Goal: Communication & Community: Answer question/provide support

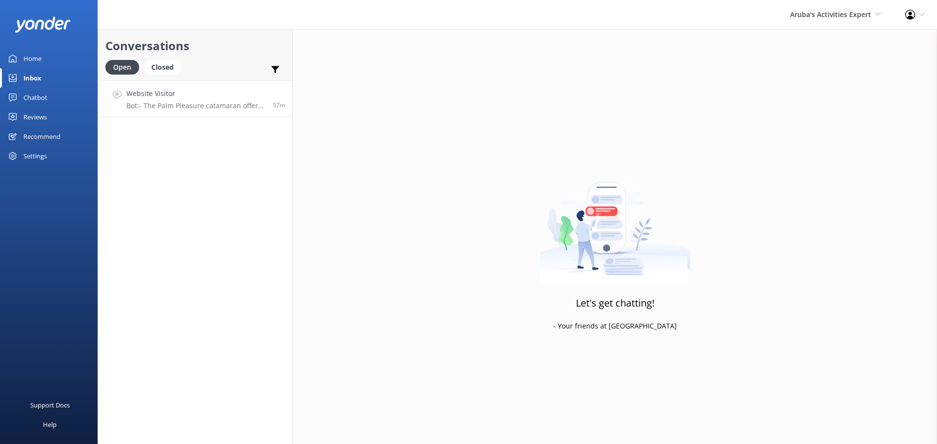
click at [188, 103] on p "Bot: - The Palm Pleasure catamaran offers snorkeling tours with stops at locati…" at bounding box center [195, 105] width 139 height 9
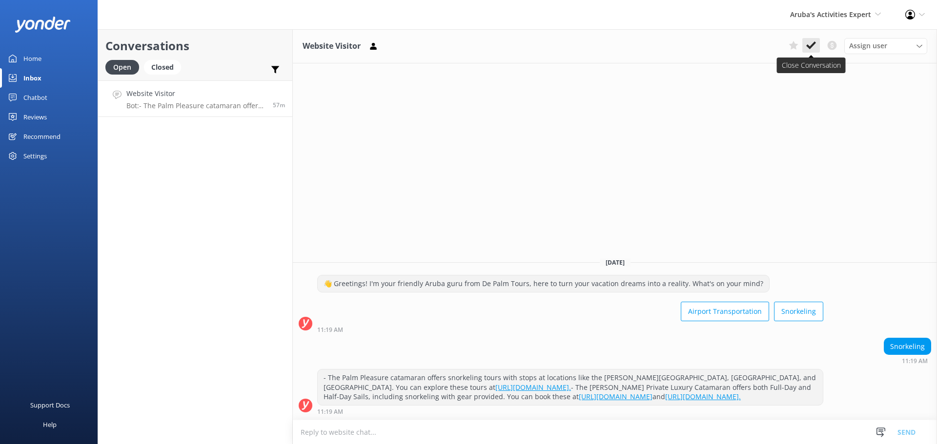
click at [814, 46] on icon at bounding box center [811, 45] width 10 height 10
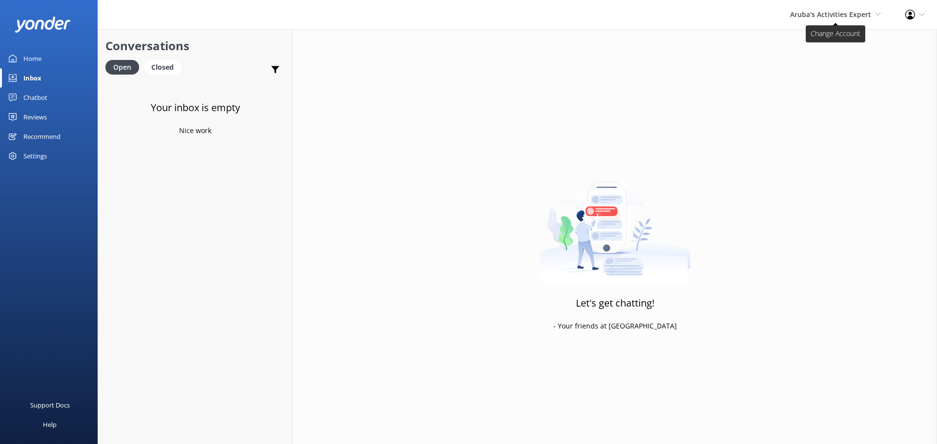
click at [817, 13] on span "Aruba's Activities Expert" at bounding box center [830, 14] width 81 height 9
click at [852, 43] on link "De [GEOGRAPHIC_DATA]" at bounding box center [845, 41] width 98 height 23
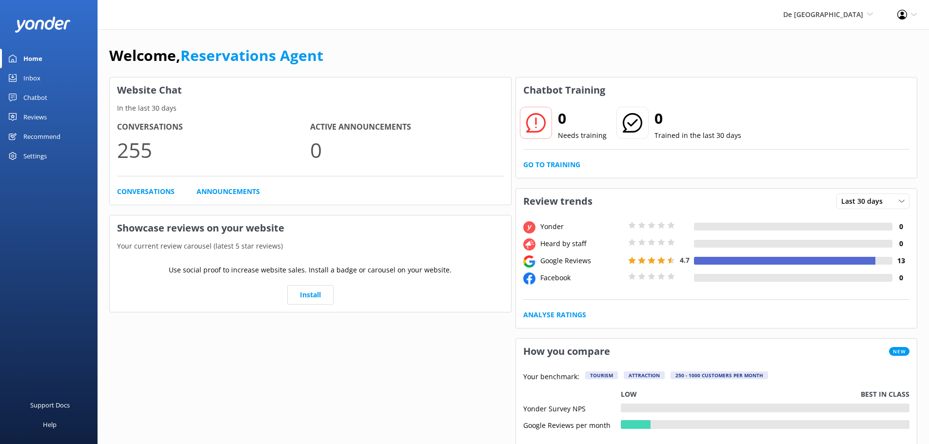
click at [40, 81] on div "Inbox" at bounding box center [31, 78] width 17 height 20
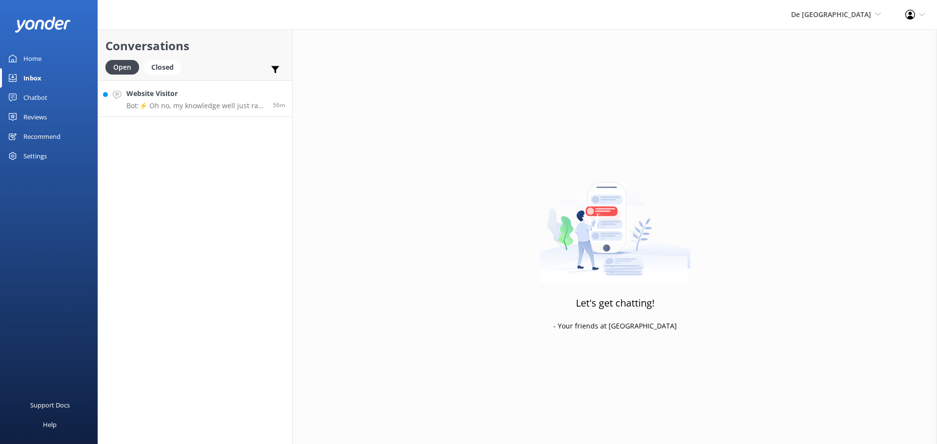
click at [180, 109] on p "Bot: ⚡ Oh no, my knowledge well just ran dry! Could you reshuffle your question…" at bounding box center [195, 105] width 139 height 9
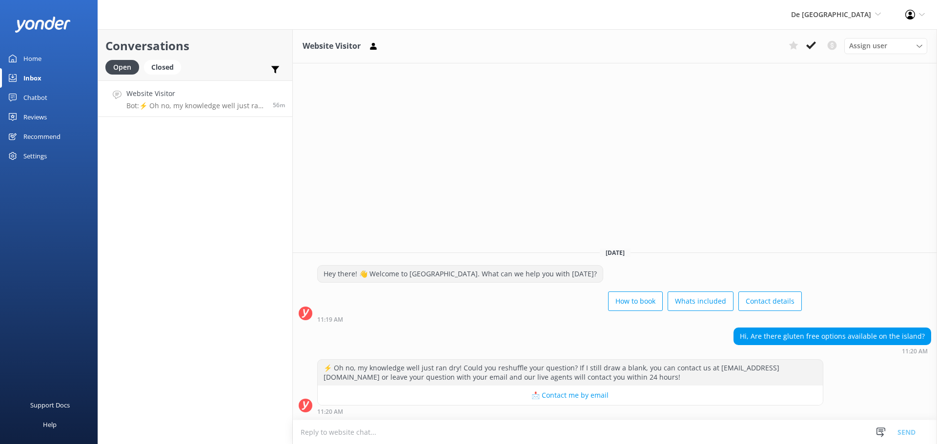
click at [449, 434] on textarea at bounding box center [615, 432] width 644 height 24
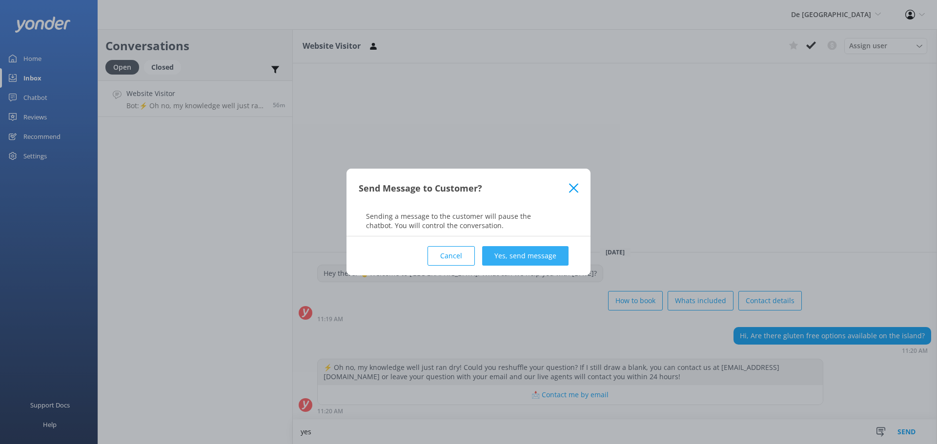
type textarea "yes"
click at [513, 258] on button "Yes, send message" at bounding box center [525, 256] width 86 height 20
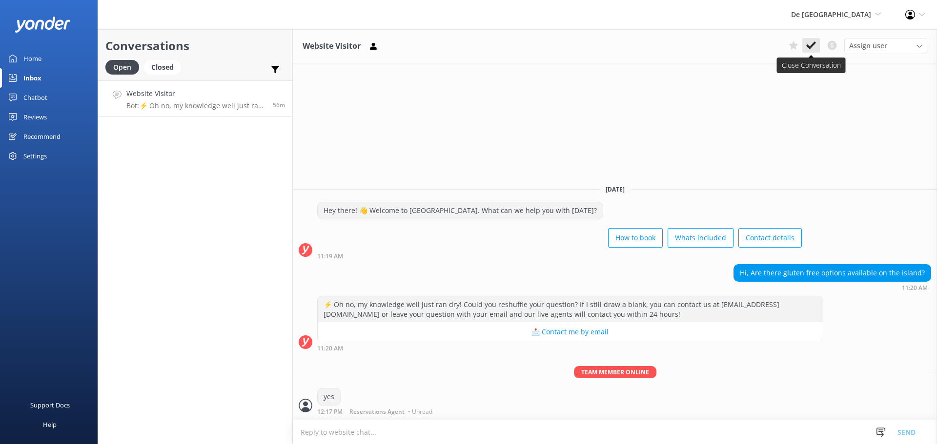
click at [811, 40] on button at bounding box center [811, 45] width 18 height 15
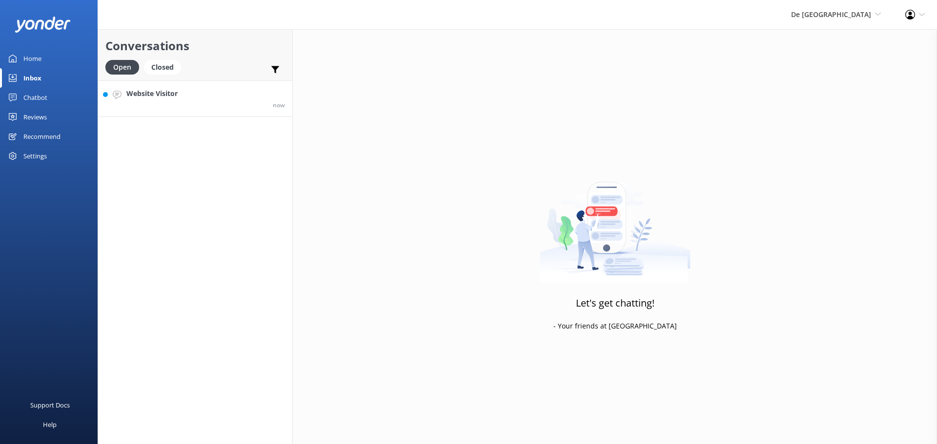
click at [223, 88] on link "Website Visitor now" at bounding box center [195, 98] width 194 height 37
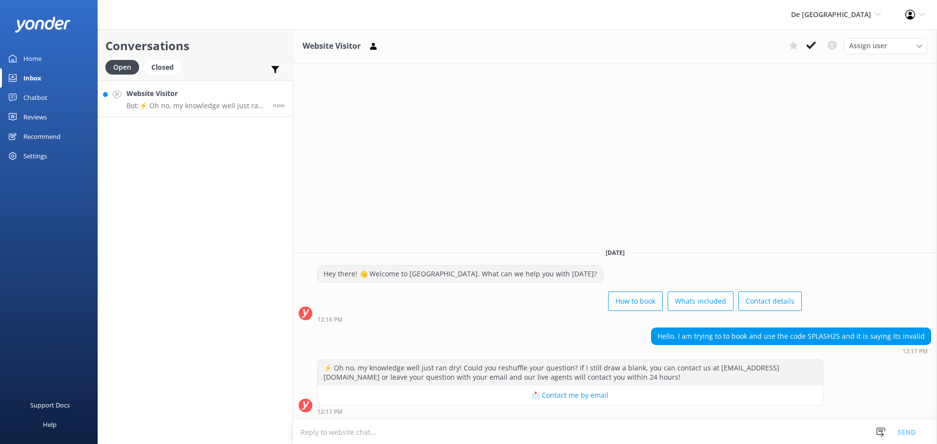
click at [396, 431] on textarea at bounding box center [615, 432] width 644 height 24
click at [382, 433] on textarea at bounding box center [615, 432] width 644 height 24
click at [623, 432] on textarea at bounding box center [615, 432] width 644 height 24
type textarea "c"
click at [371, 429] on textarea "the code is valid till october 31st" at bounding box center [615, 432] width 644 height 24
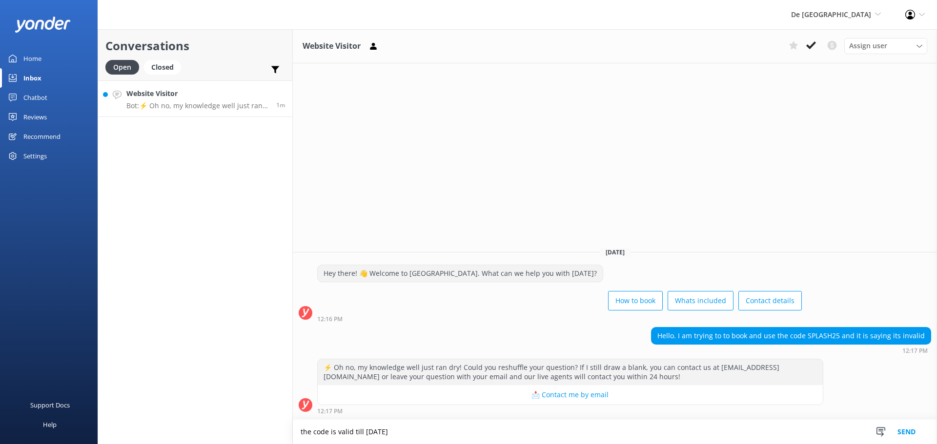
click at [372, 429] on textarea "the code is valid till october 31st" at bounding box center [615, 432] width 644 height 24
type textarea "the code is valid till October 31st"
click at [905, 433] on button "Send" at bounding box center [906, 432] width 37 height 24
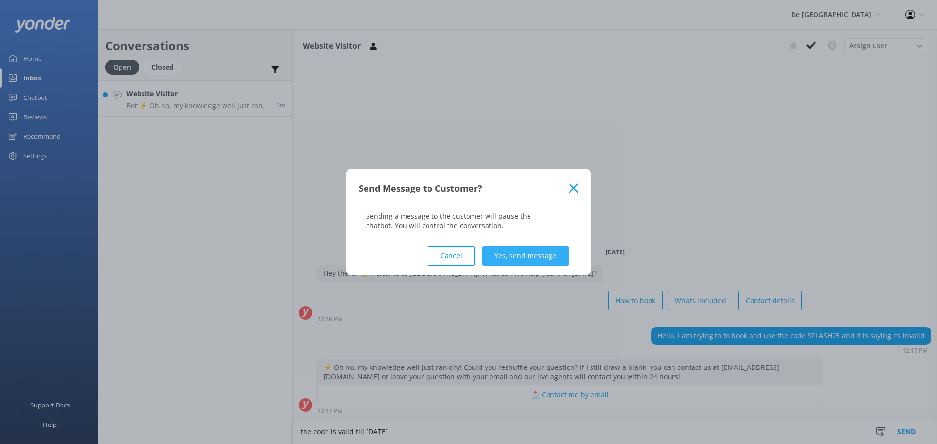
click at [506, 251] on button "Yes, send message" at bounding box center [525, 256] width 86 height 20
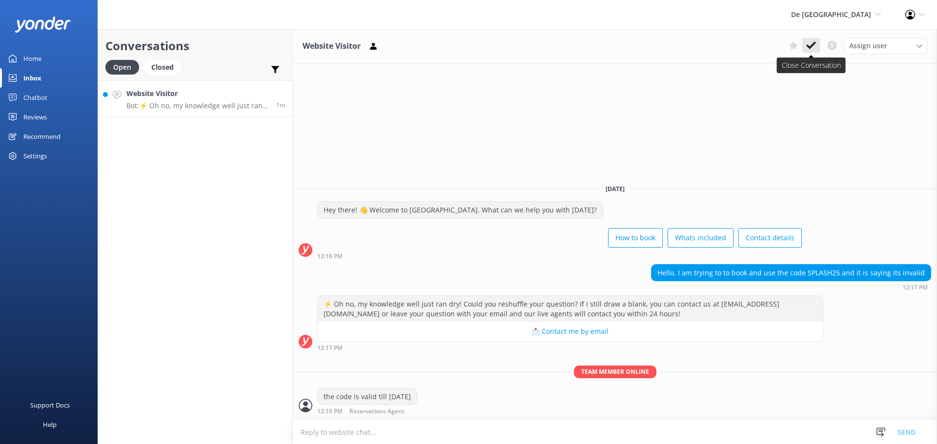
click at [807, 45] on use at bounding box center [811, 45] width 10 height 8
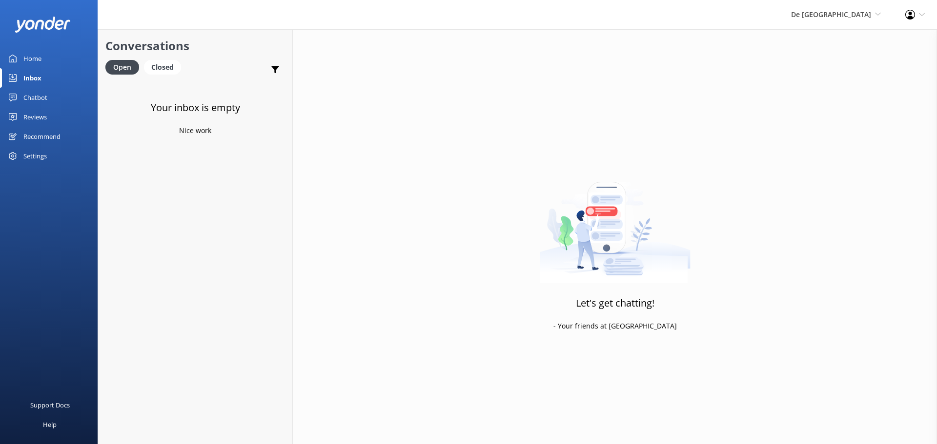
click at [845, 5] on div "De [GEOGRAPHIC_DATA] [GEOGRAPHIC_DATA] [GEOGRAPHIC_DATA]'s Activities Expert Th…" at bounding box center [835, 14] width 114 height 29
click at [839, 91] on link "The Captain" at bounding box center [845, 88] width 98 height 23
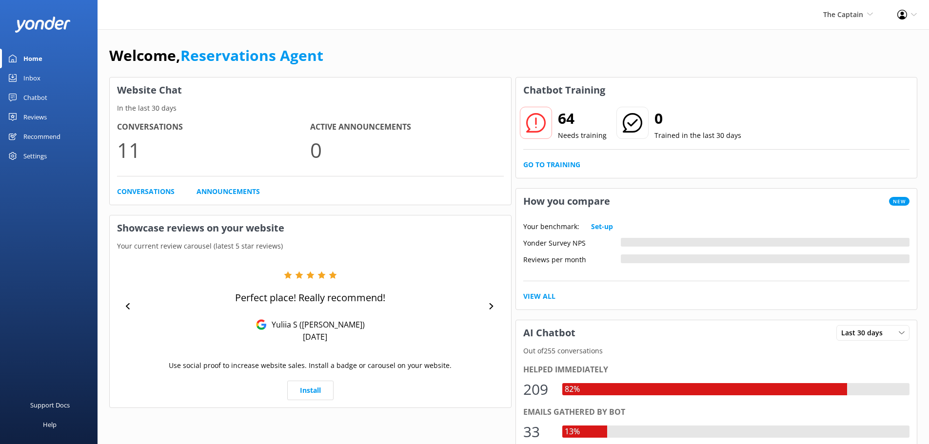
click at [44, 83] on link "Inbox" at bounding box center [49, 78] width 98 height 20
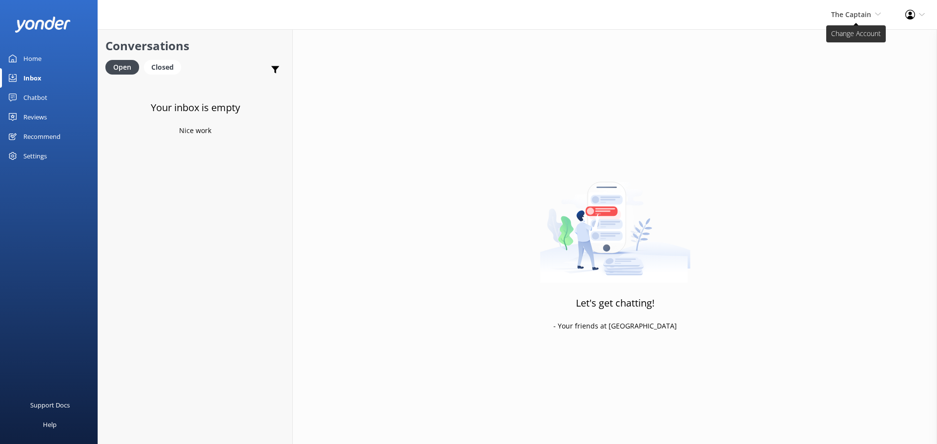
click at [850, 20] on span "The Captain De Palm Island Aruba's Activities Expert The Captain" at bounding box center [856, 14] width 50 height 11
click at [847, 48] on link "De [GEOGRAPHIC_DATA]" at bounding box center [845, 41] width 98 height 23
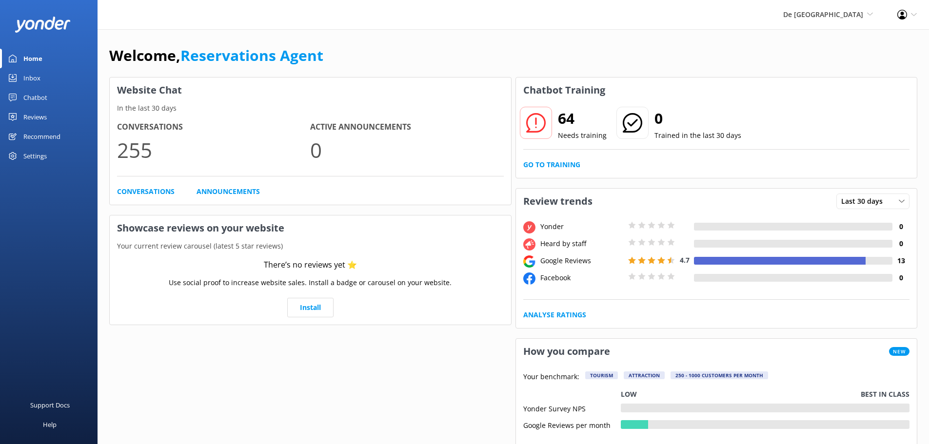
click at [33, 75] on div "Inbox" at bounding box center [31, 78] width 17 height 20
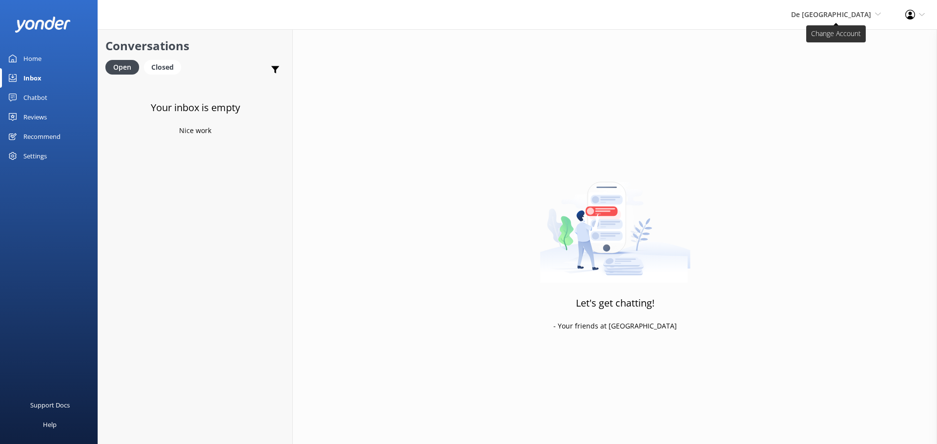
click at [860, 17] on span "De [GEOGRAPHIC_DATA]" at bounding box center [831, 14] width 80 height 9
click at [853, 64] on link "Aruba's Activities Expert" at bounding box center [845, 65] width 98 height 23
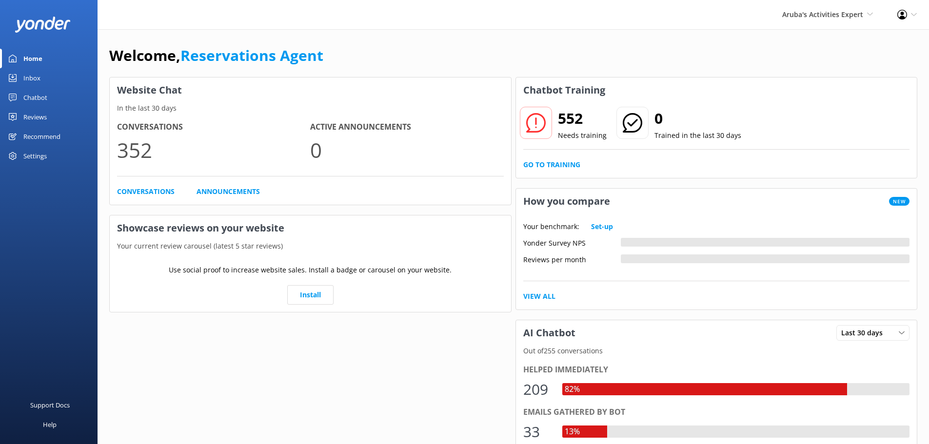
click at [28, 72] on div "Inbox" at bounding box center [31, 78] width 17 height 20
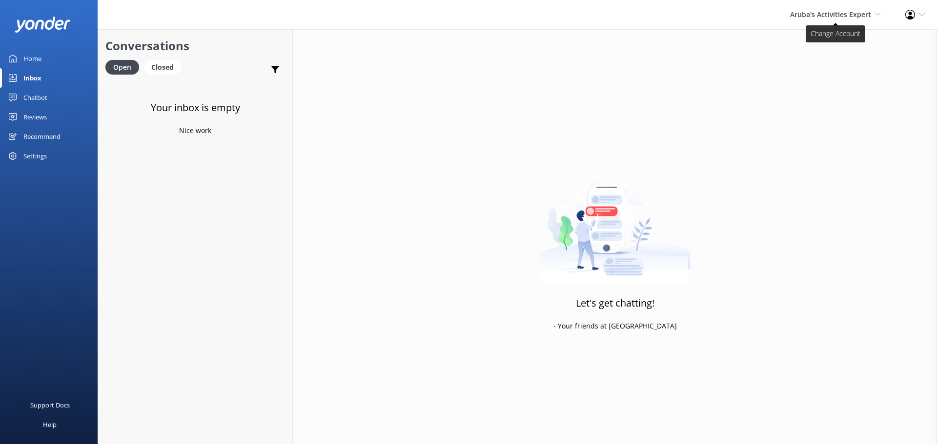
click at [814, 15] on span "Aruba's Activities Expert" at bounding box center [830, 14] width 81 height 9
click at [820, 95] on link "The Captain" at bounding box center [845, 88] width 98 height 23
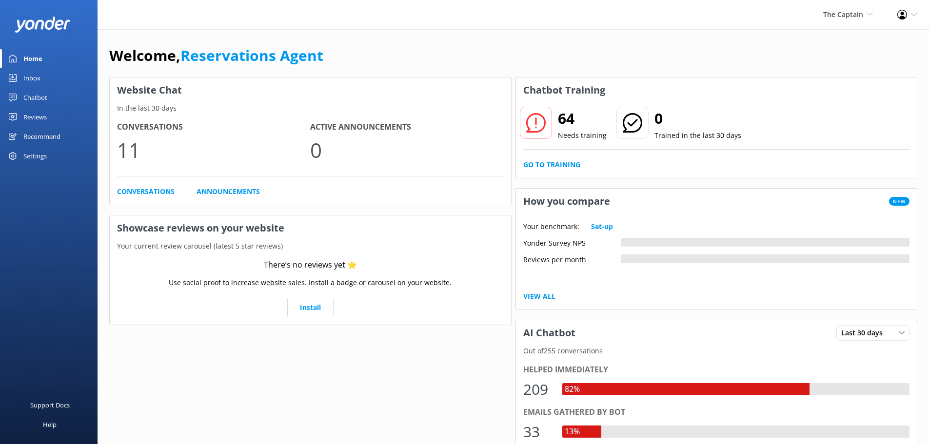
click at [35, 72] on div "Inbox" at bounding box center [31, 78] width 17 height 20
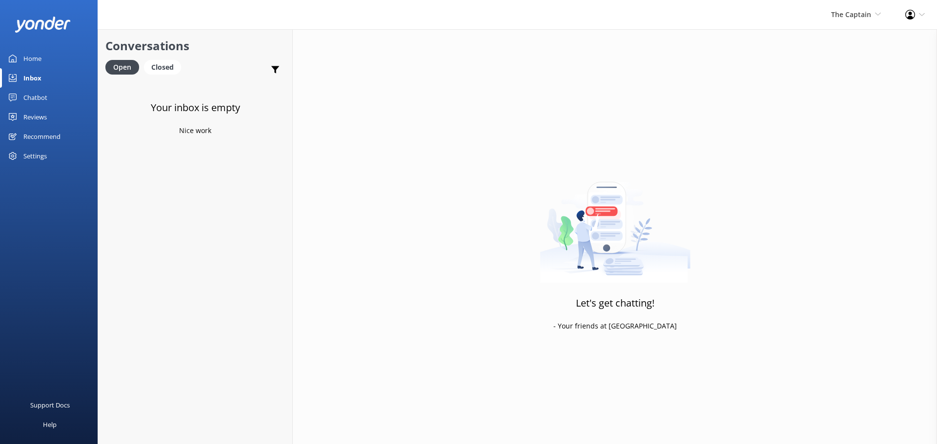
click at [744, 27] on div "The Captain De Palm Island Aruba's Activities Expert The Captain Profile Settin…" at bounding box center [468, 14] width 937 height 29
click at [869, 26] on div "The Captain De Palm Island Aruba's Activities Expert The Captain" at bounding box center [855, 14] width 74 height 29
click at [843, 51] on link "De [GEOGRAPHIC_DATA]" at bounding box center [845, 41] width 98 height 23
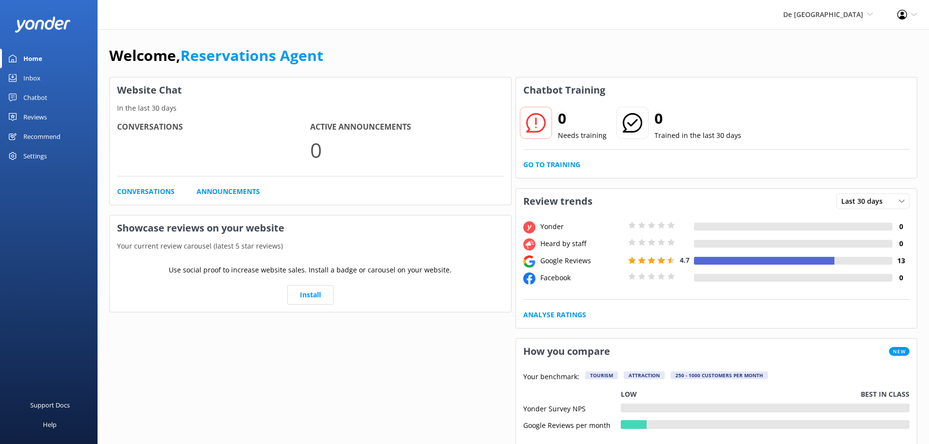
click at [37, 75] on div "Inbox" at bounding box center [31, 78] width 17 height 20
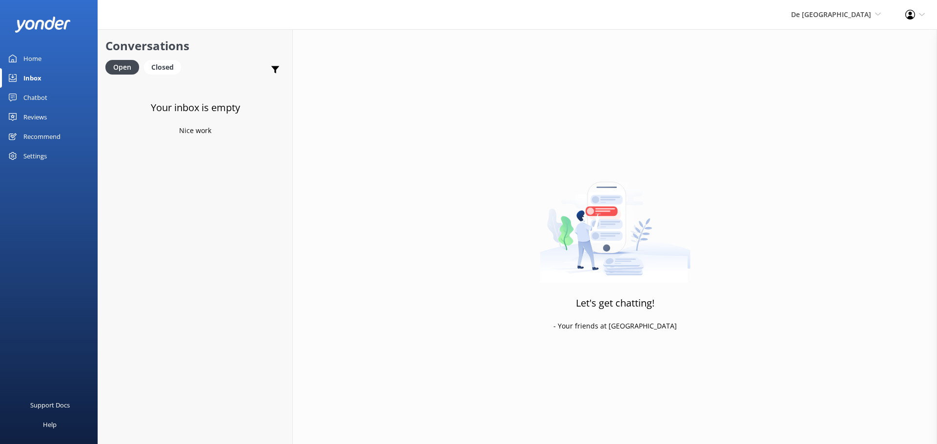
click at [851, 8] on div "De [GEOGRAPHIC_DATA] [GEOGRAPHIC_DATA] [GEOGRAPHIC_DATA]'s Activities Expert Th…" at bounding box center [835, 14] width 114 height 29
click at [819, 58] on link "Aruba's Activities Expert" at bounding box center [845, 65] width 98 height 23
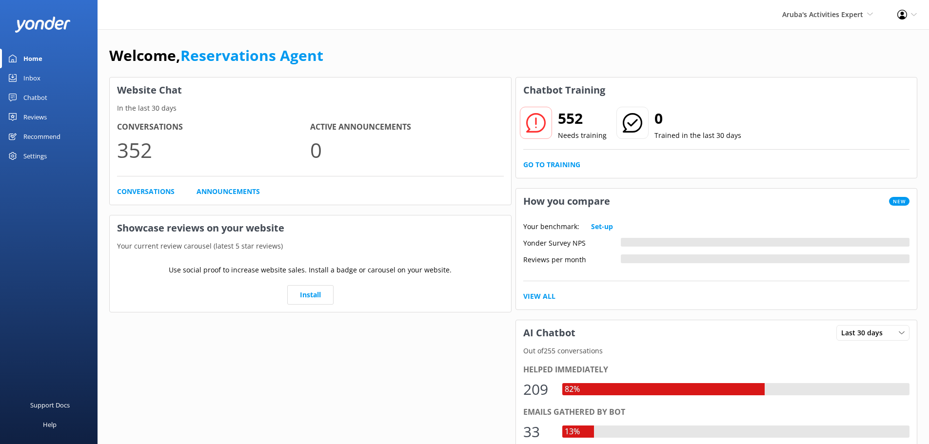
click at [40, 79] on div "Inbox" at bounding box center [31, 78] width 17 height 20
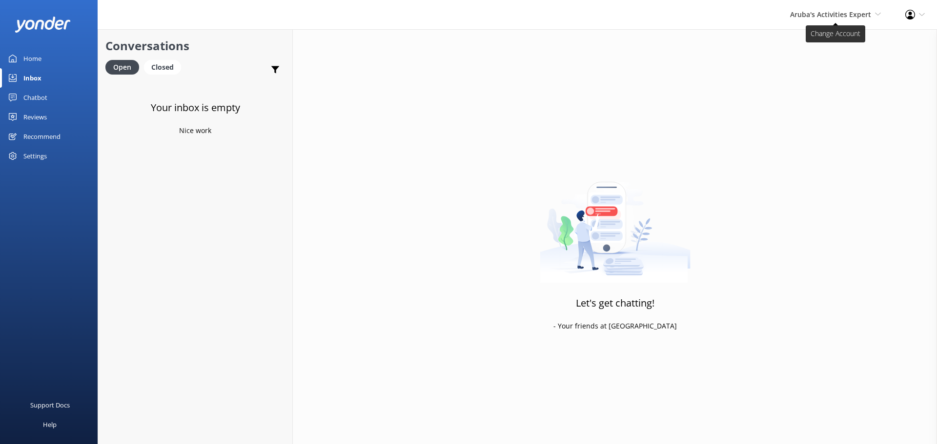
click at [835, 11] on span "Aruba's Activities Expert" at bounding box center [830, 14] width 81 height 9
click at [834, 84] on link "The Captain" at bounding box center [845, 88] width 98 height 23
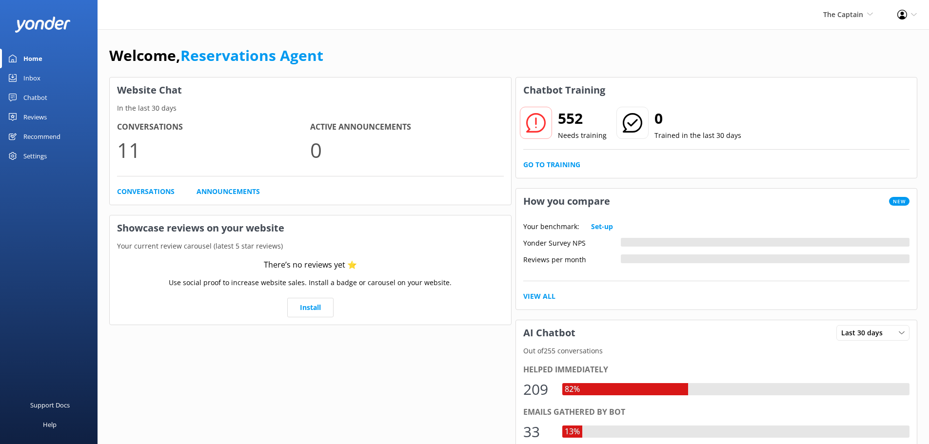
click at [31, 81] on div "Inbox" at bounding box center [31, 78] width 17 height 20
